Goal: Navigation & Orientation: Find specific page/section

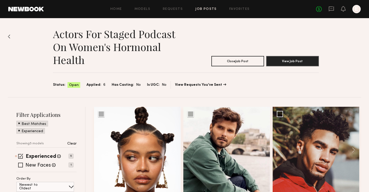
scroll to position [138, 0]
click at [331, 7] on icon at bounding box center [331, 9] width 6 height 6
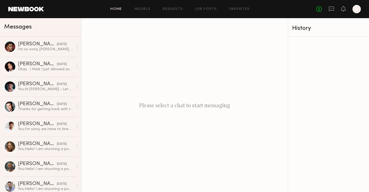
click at [116, 9] on link "Home" at bounding box center [116, 9] width 12 height 3
